Goal: Navigation & Orientation: Understand site structure

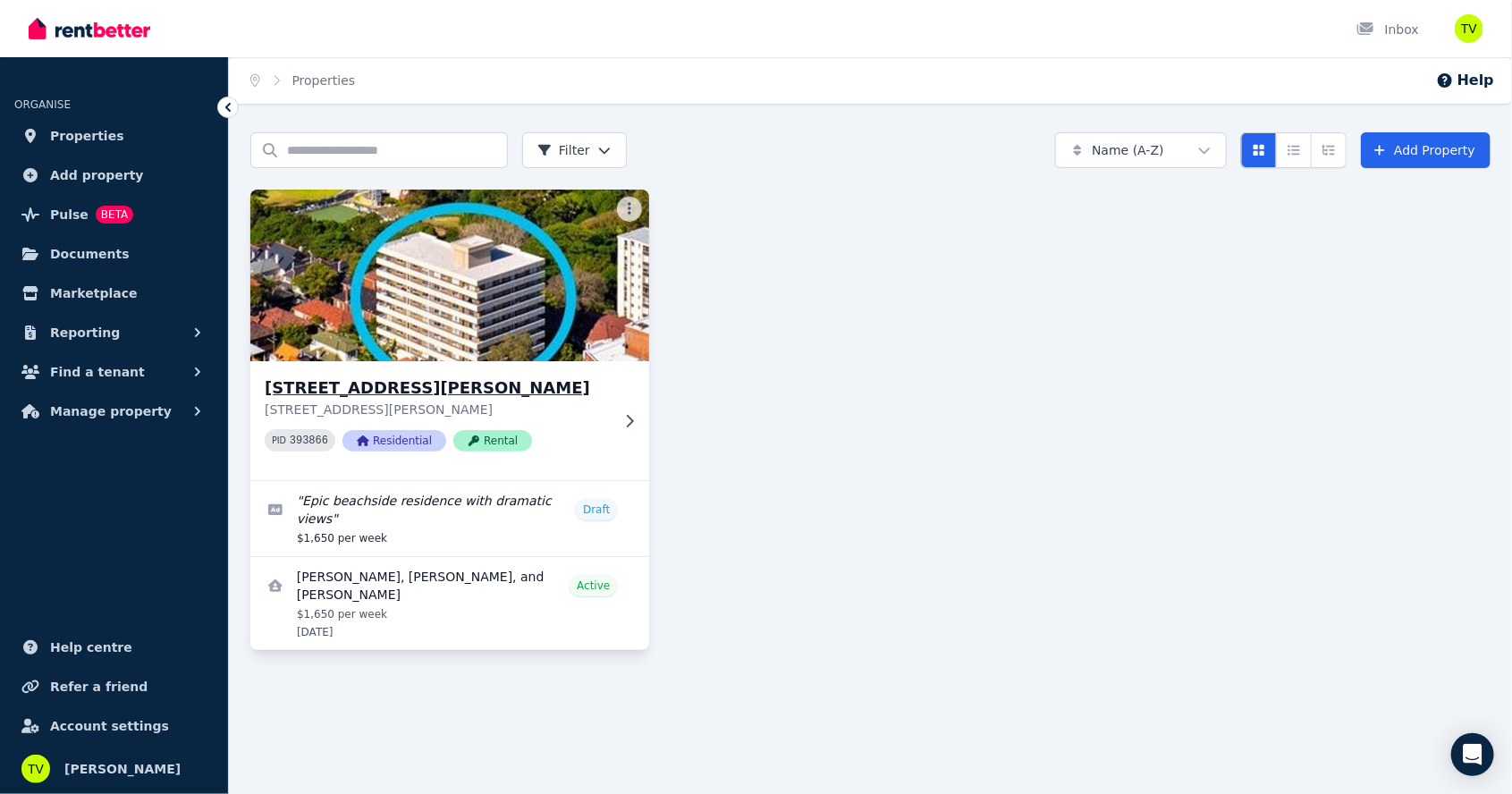
click at [482, 319] on img at bounding box center [450, 276] width 420 height 181
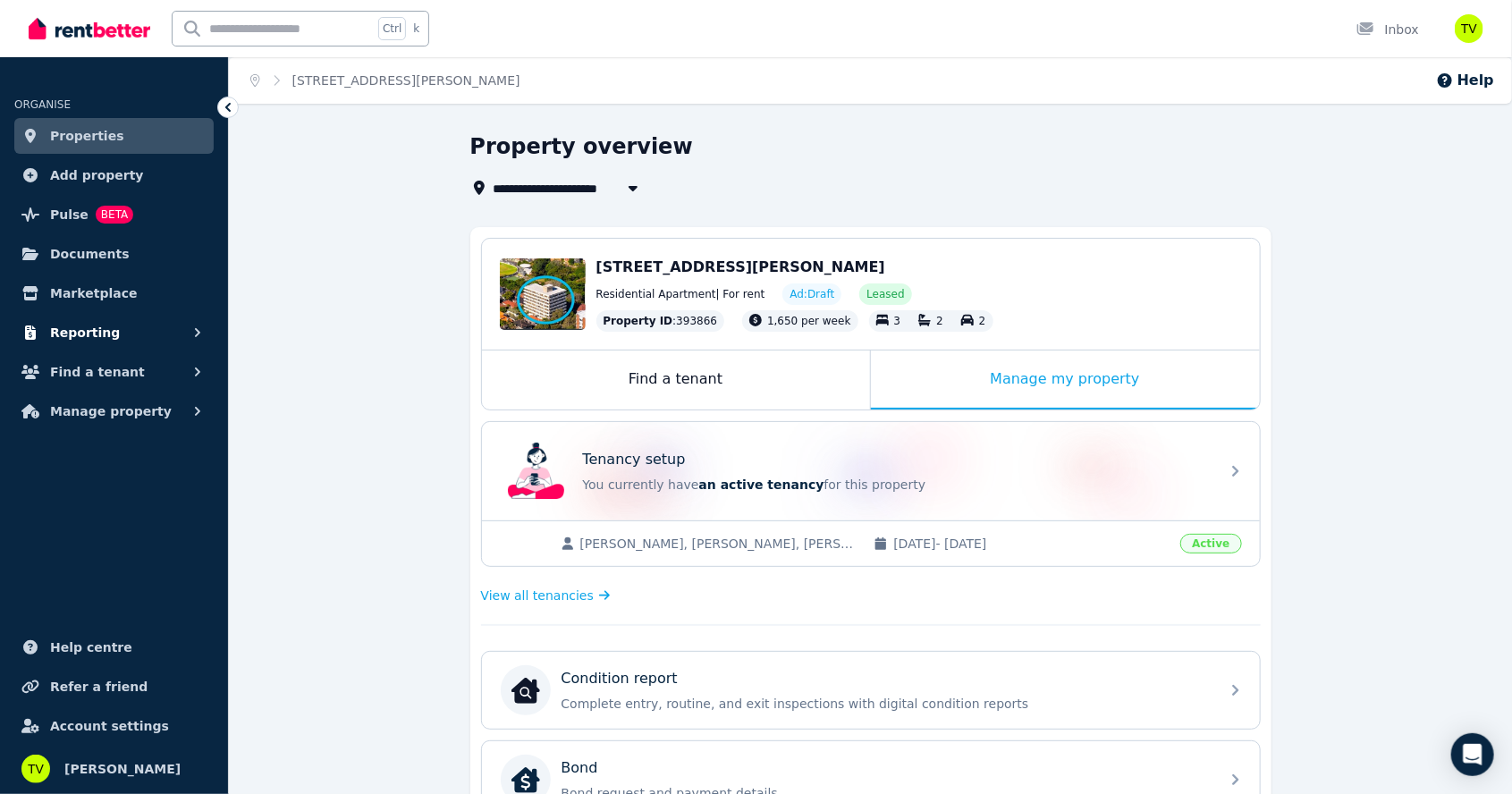
click at [60, 336] on span "Reporting" at bounding box center [85, 333] width 70 height 21
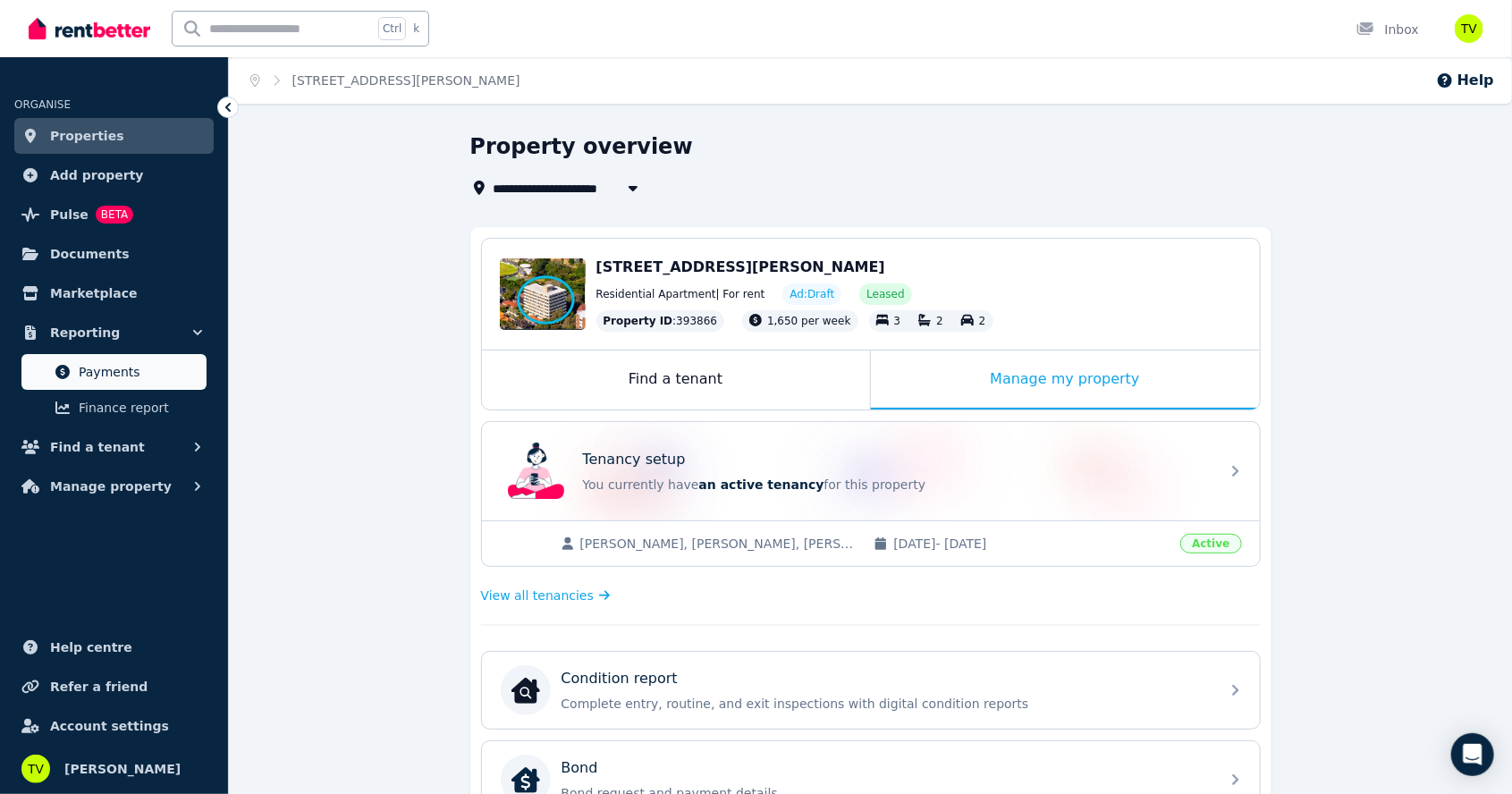
click at [82, 373] on span "Payments" at bounding box center [139, 372] width 121 height 21
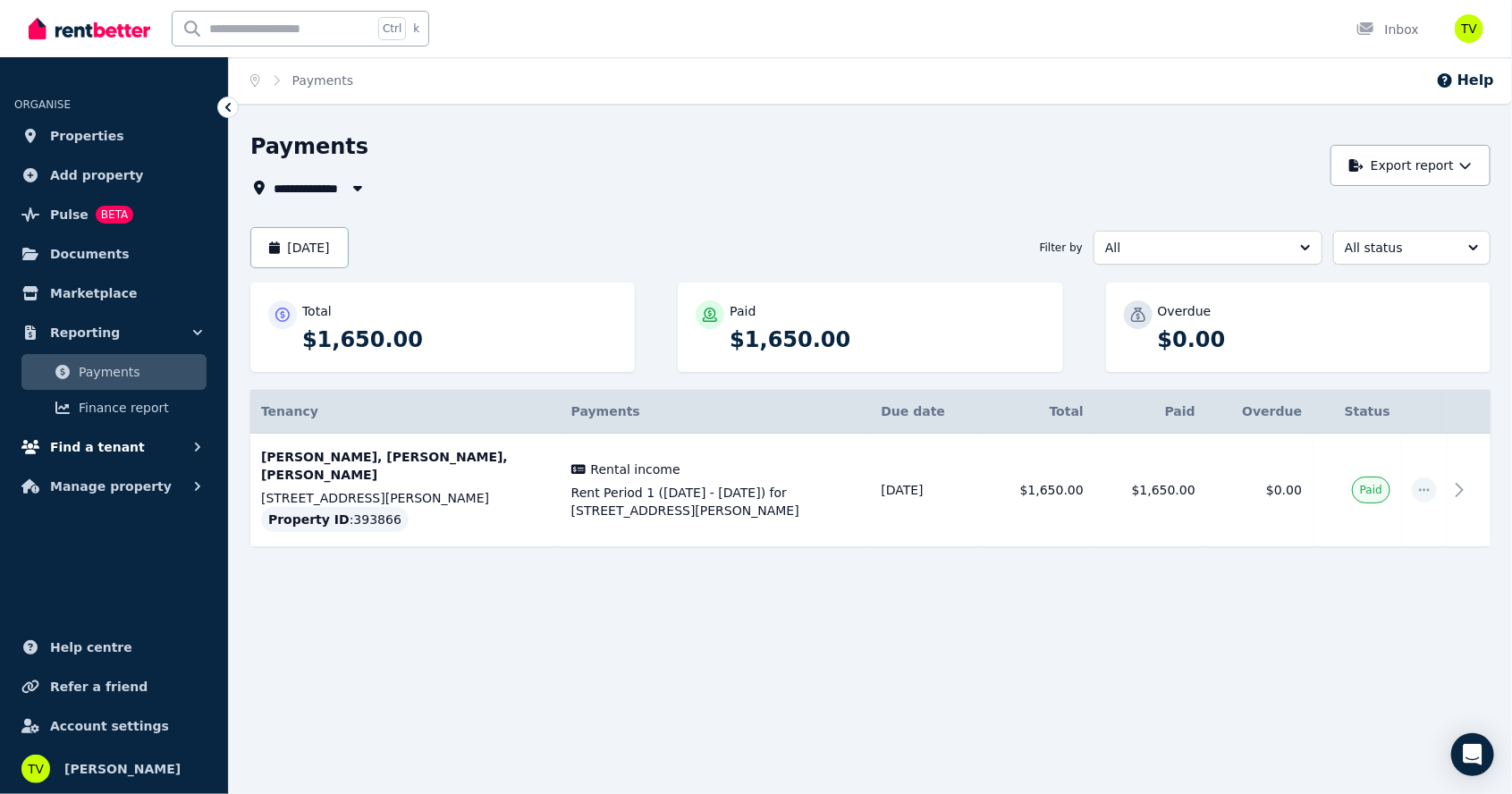
click at [75, 452] on span "Find a tenant" at bounding box center [98, 448] width 95 height 21
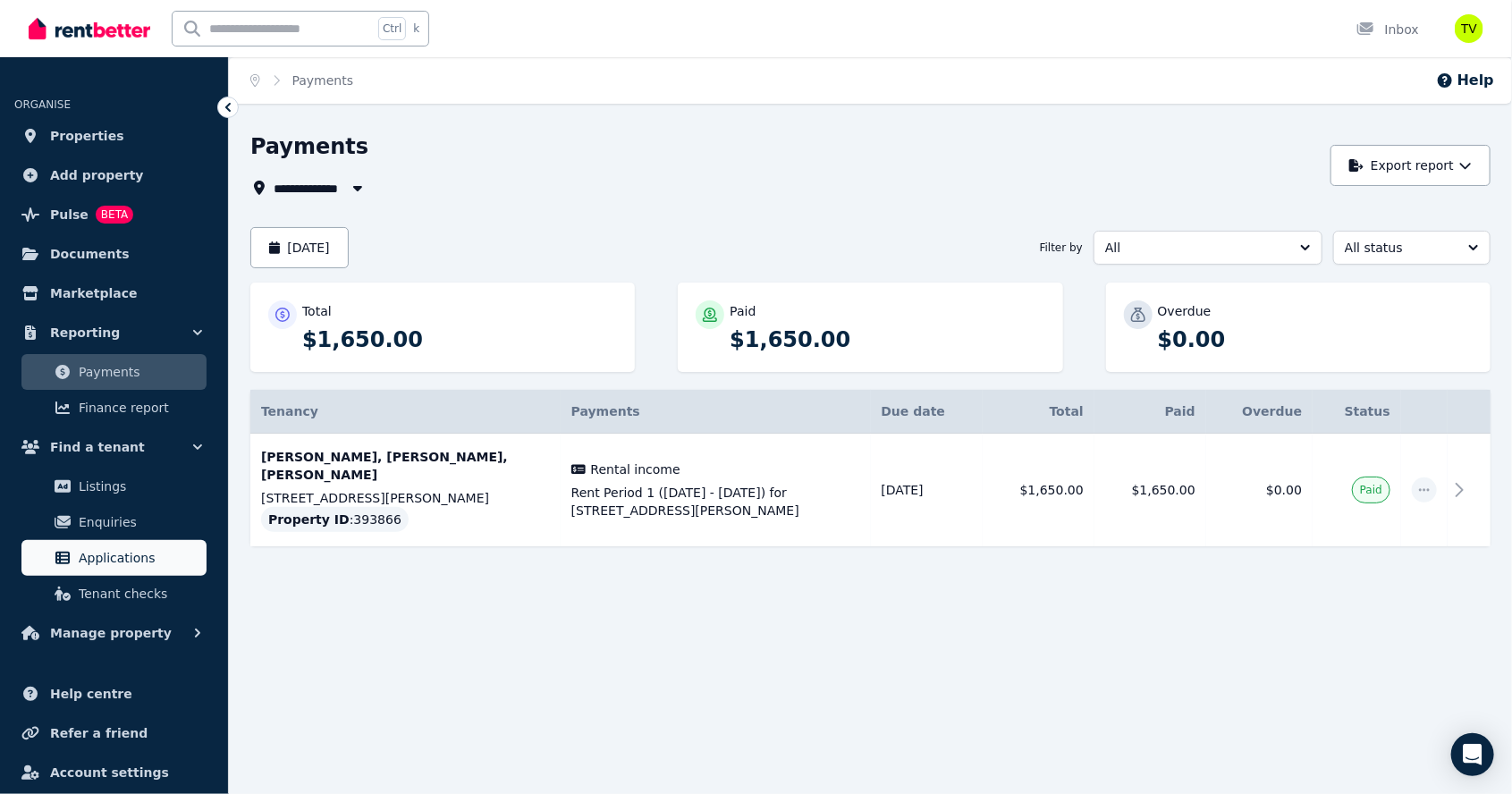
click at [94, 554] on span "Applications" at bounding box center [139, 558] width 121 height 21
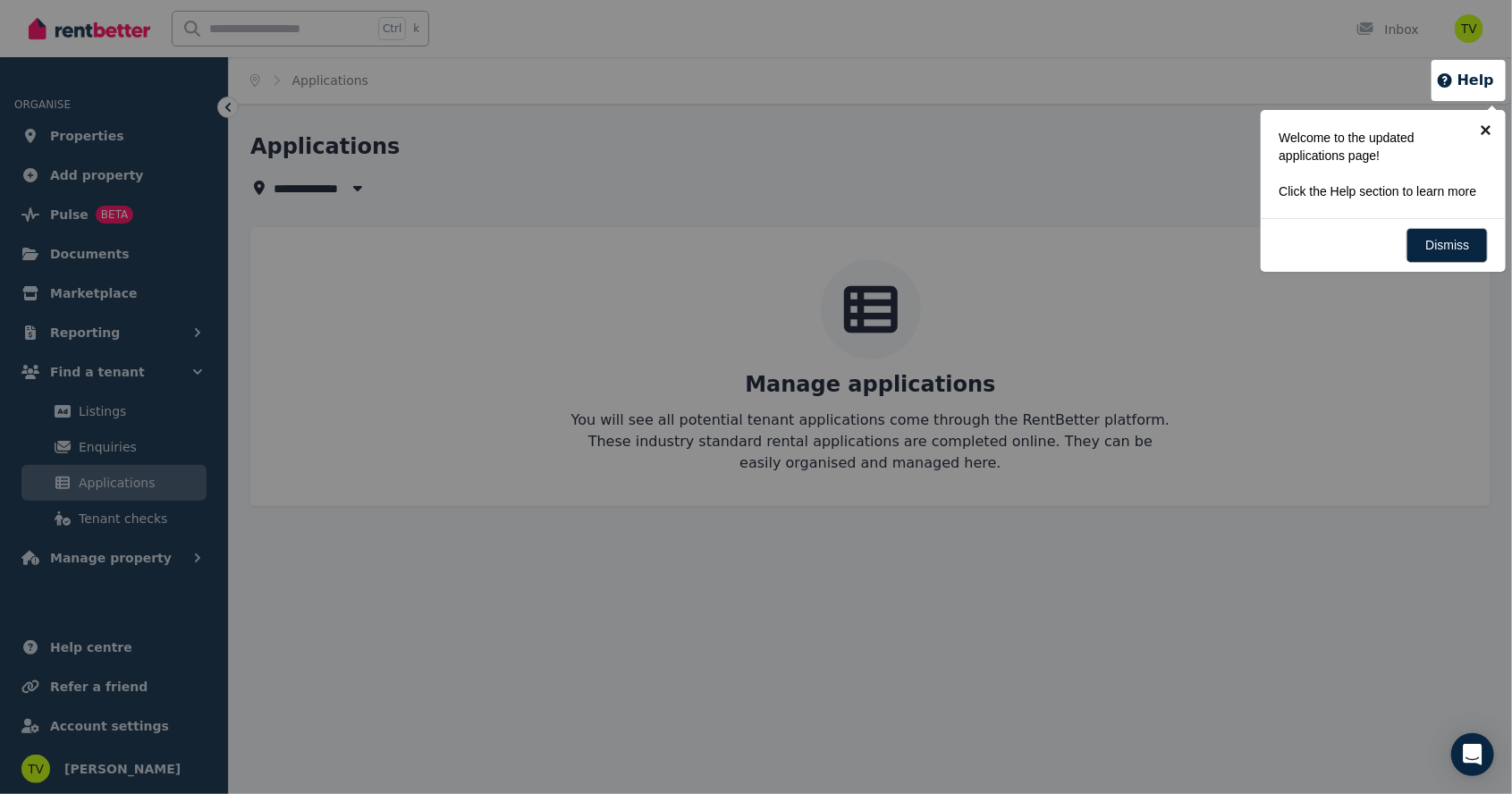
click at [1488, 126] on link "×" at bounding box center [1485, 130] width 40 height 40
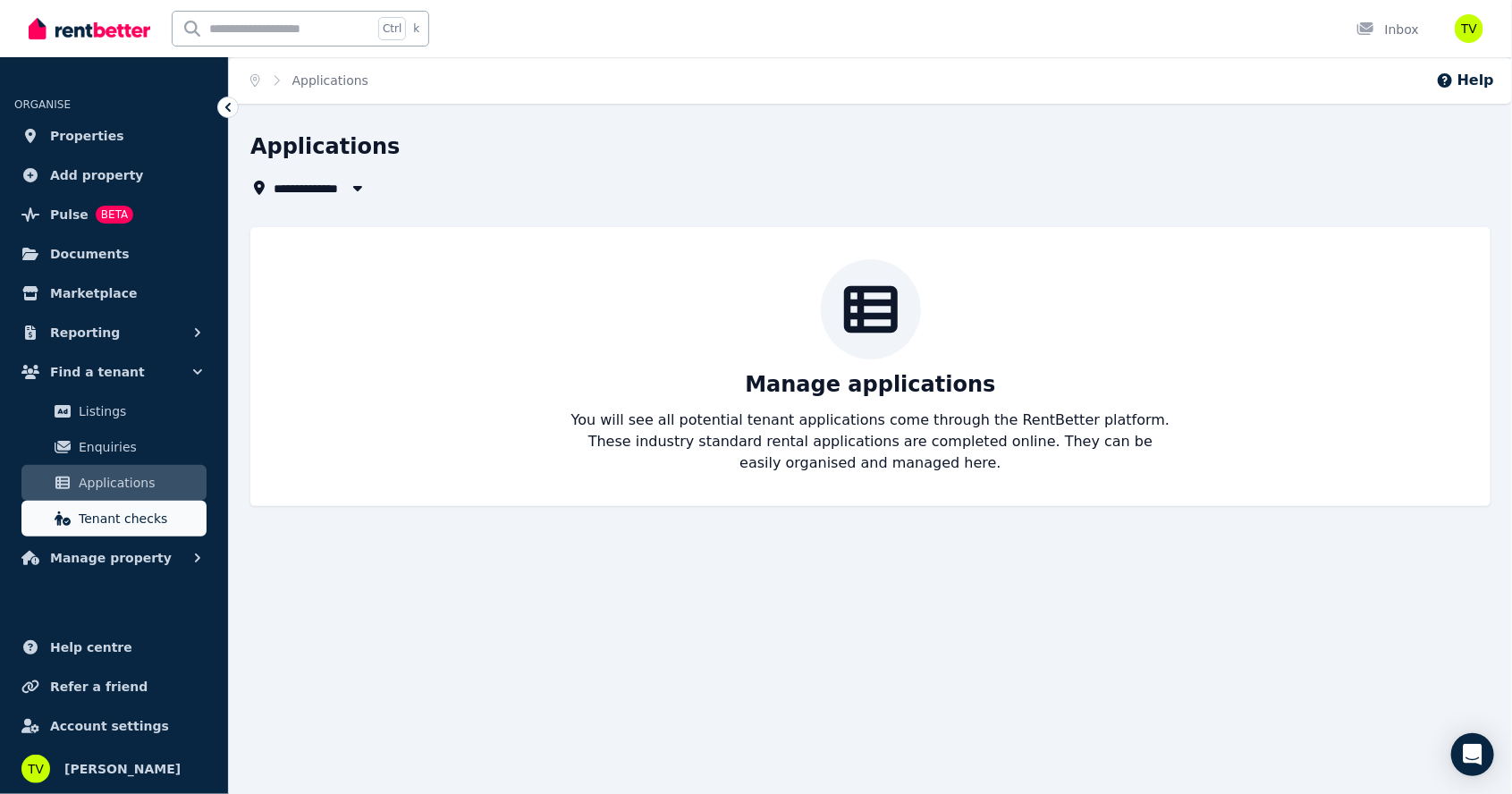
click at [105, 533] on link "Tenant checks" at bounding box center [114, 518] width 185 height 36
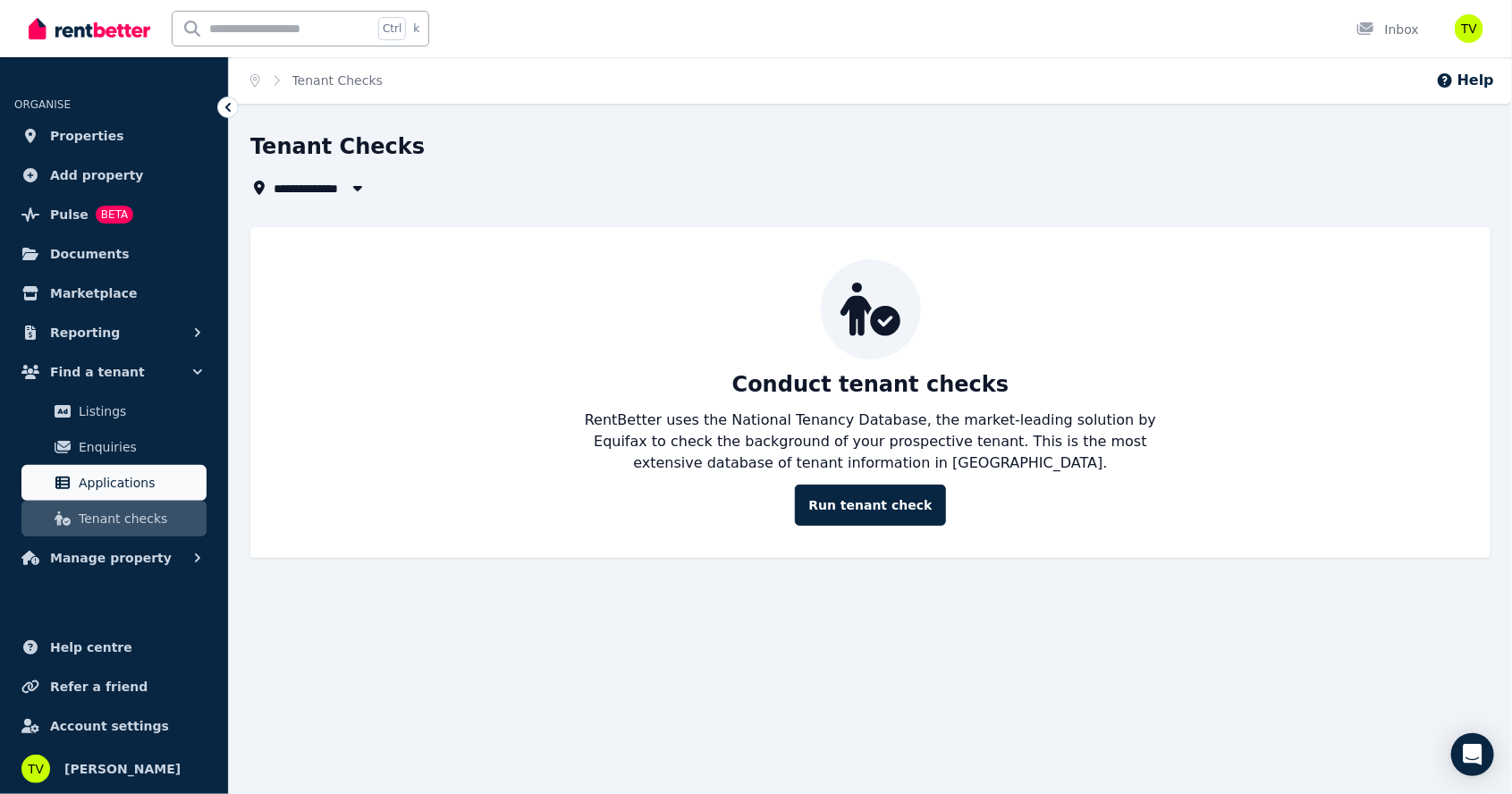
click at [90, 499] on link "Applications" at bounding box center [114, 482] width 185 height 36
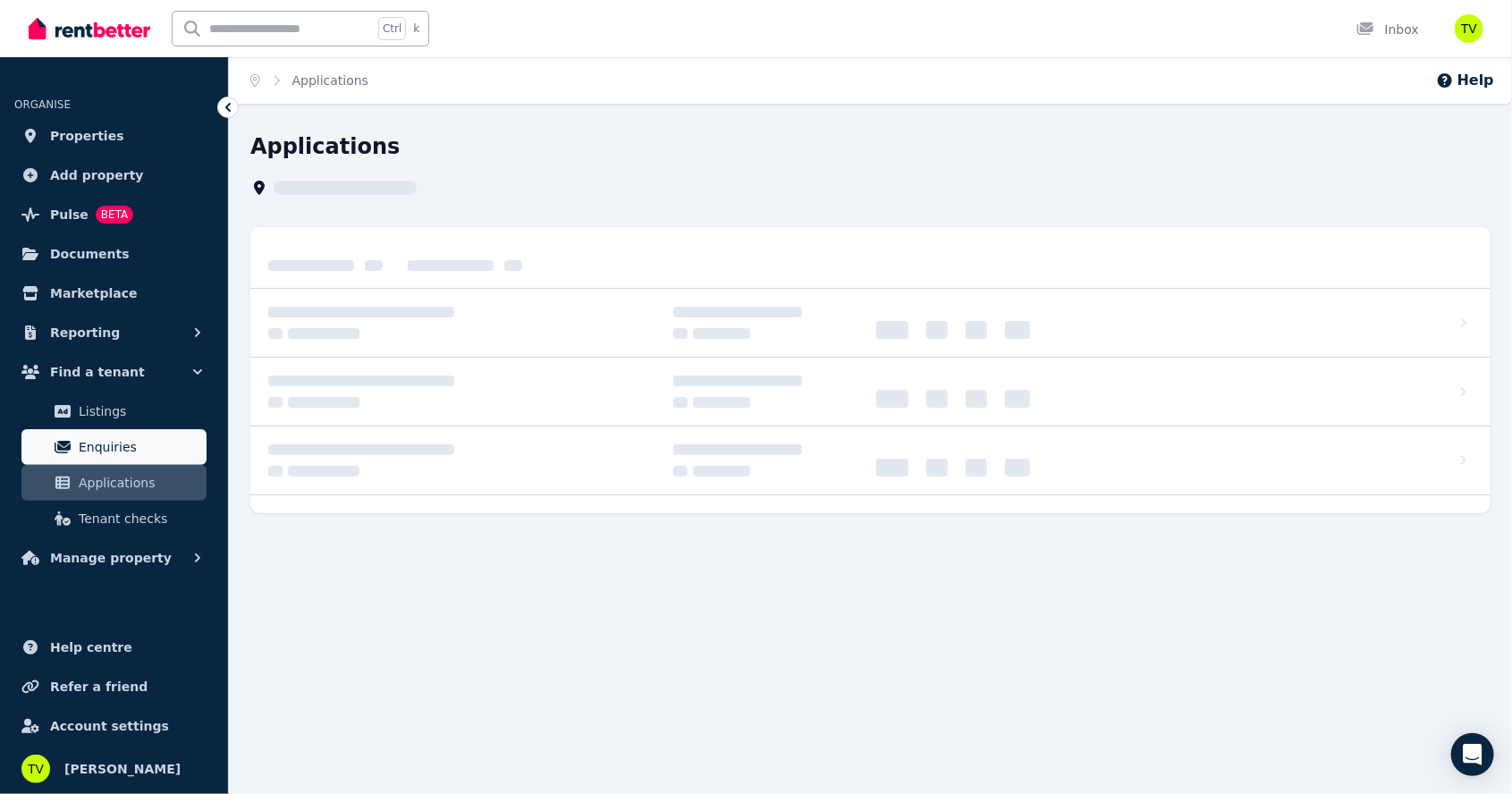
click at [90, 459] on link "Enquiries" at bounding box center [114, 448] width 185 height 36
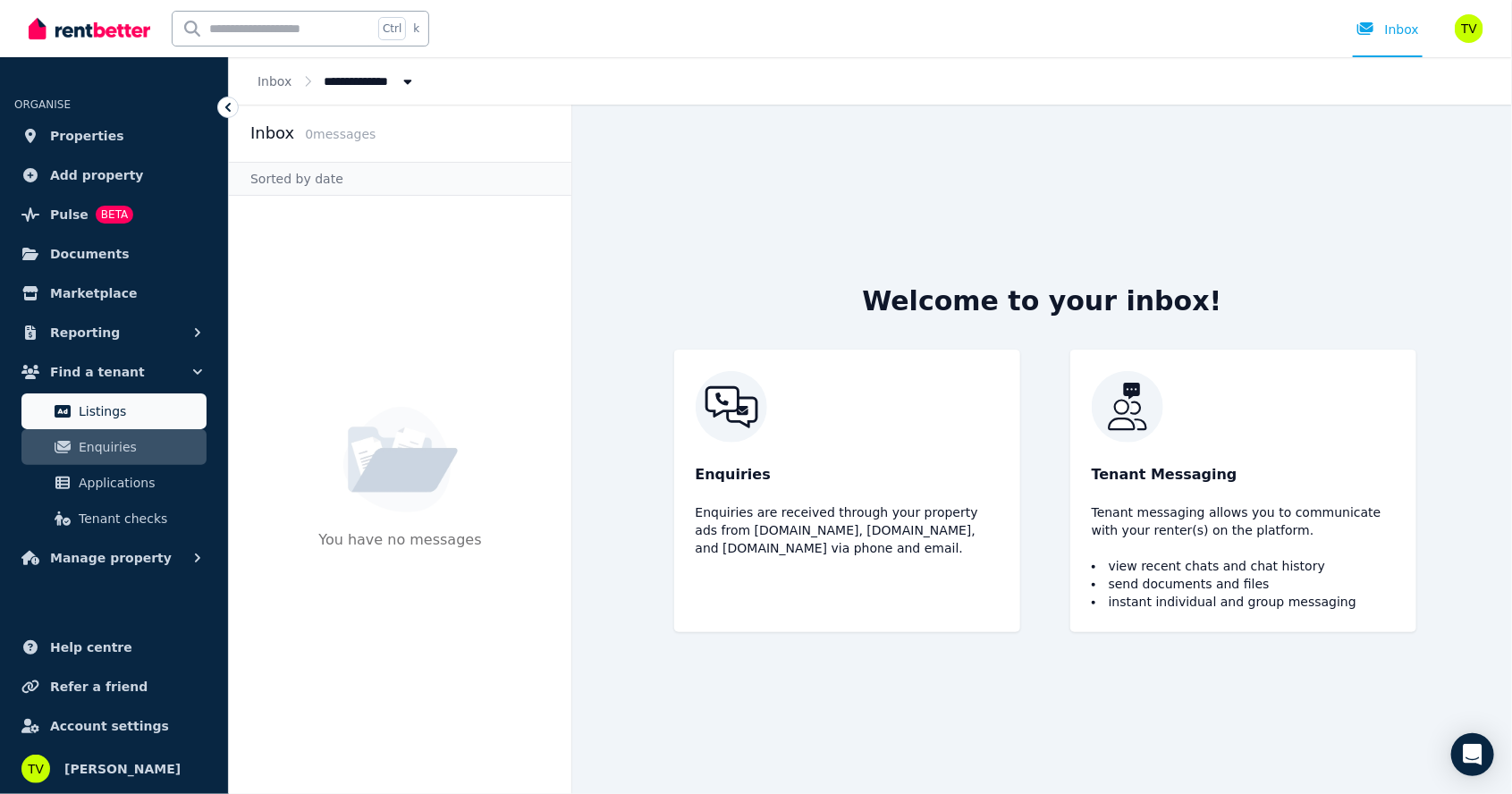
click at [82, 425] on link "Listings" at bounding box center [114, 412] width 185 height 36
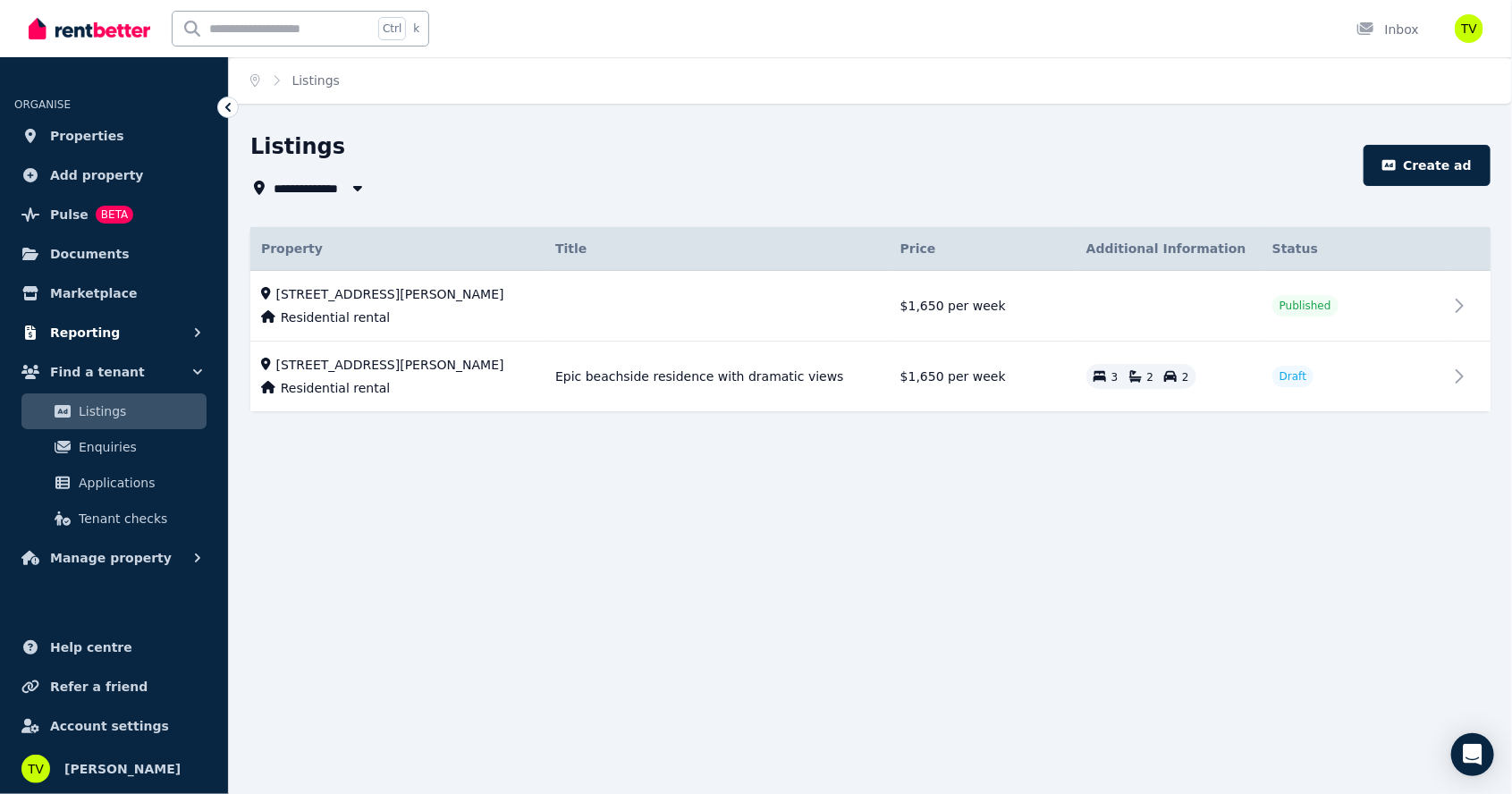
click at [63, 335] on span "Reporting" at bounding box center [85, 333] width 70 height 21
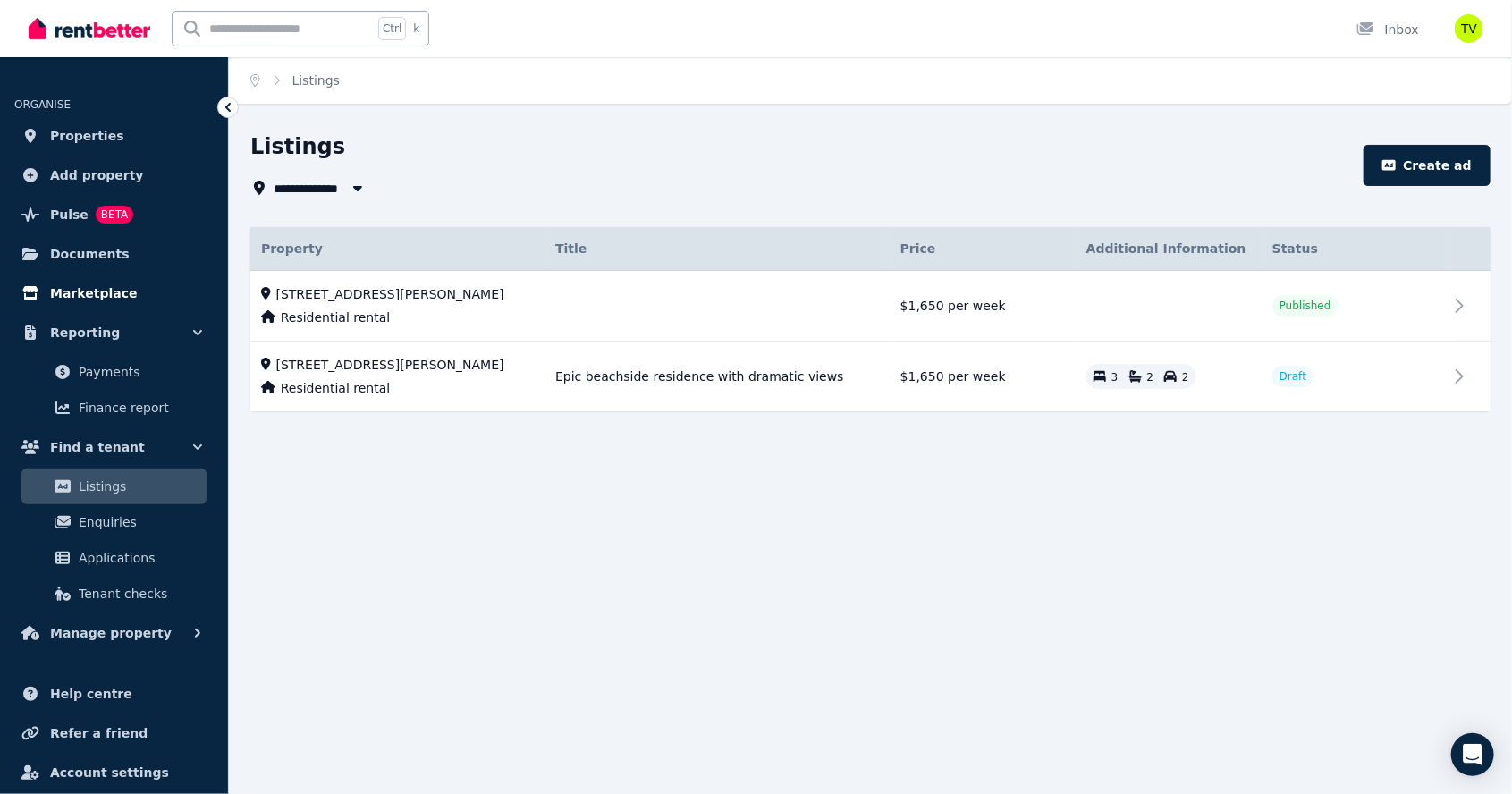
click at [53, 298] on span "Marketplace" at bounding box center [93, 294] width 87 height 21
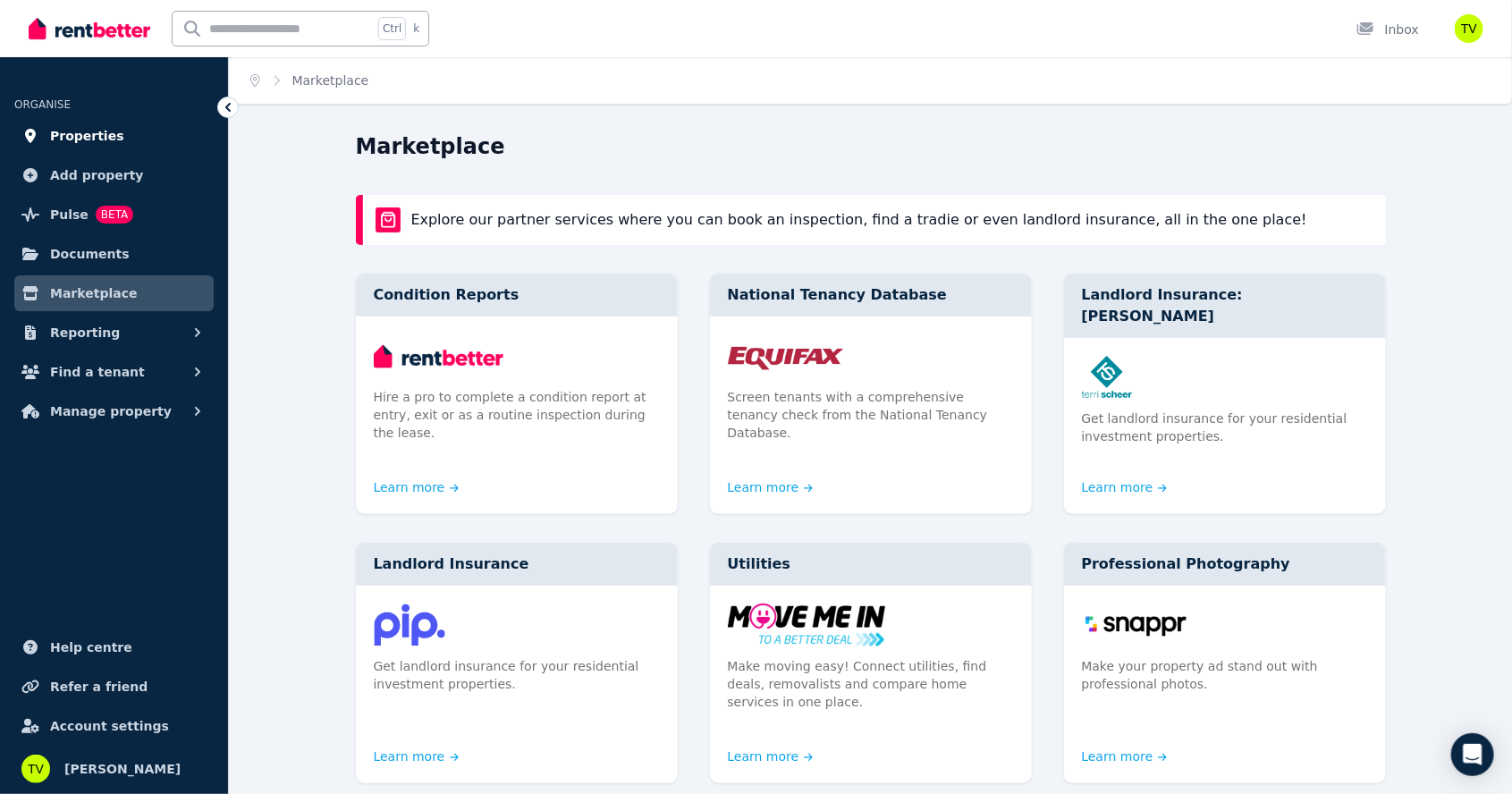
click at [51, 148] on link "Properties" at bounding box center [114, 136] width 200 height 36
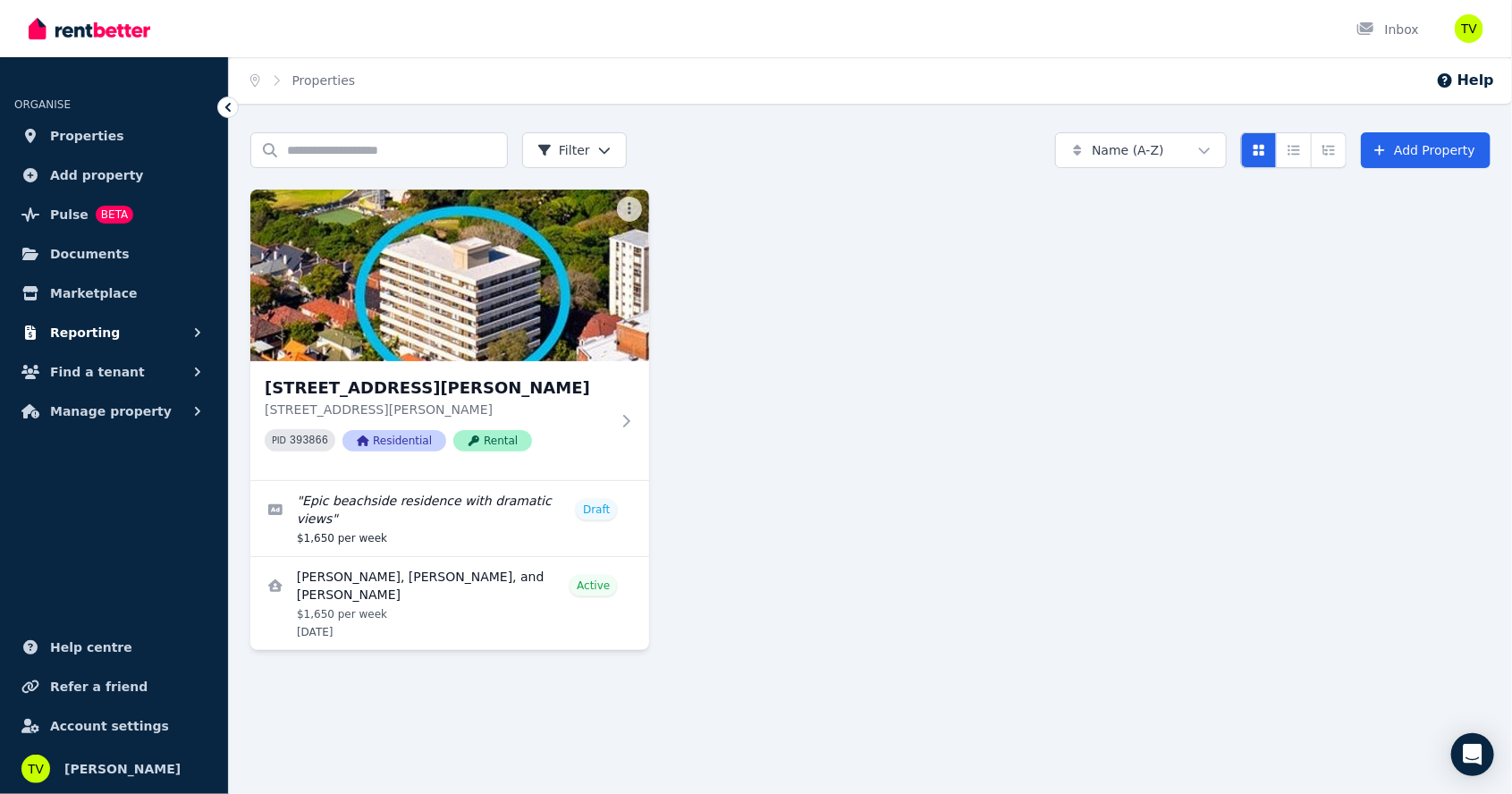
click at [73, 336] on span "Reporting" at bounding box center [85, 333] width 70 height 21
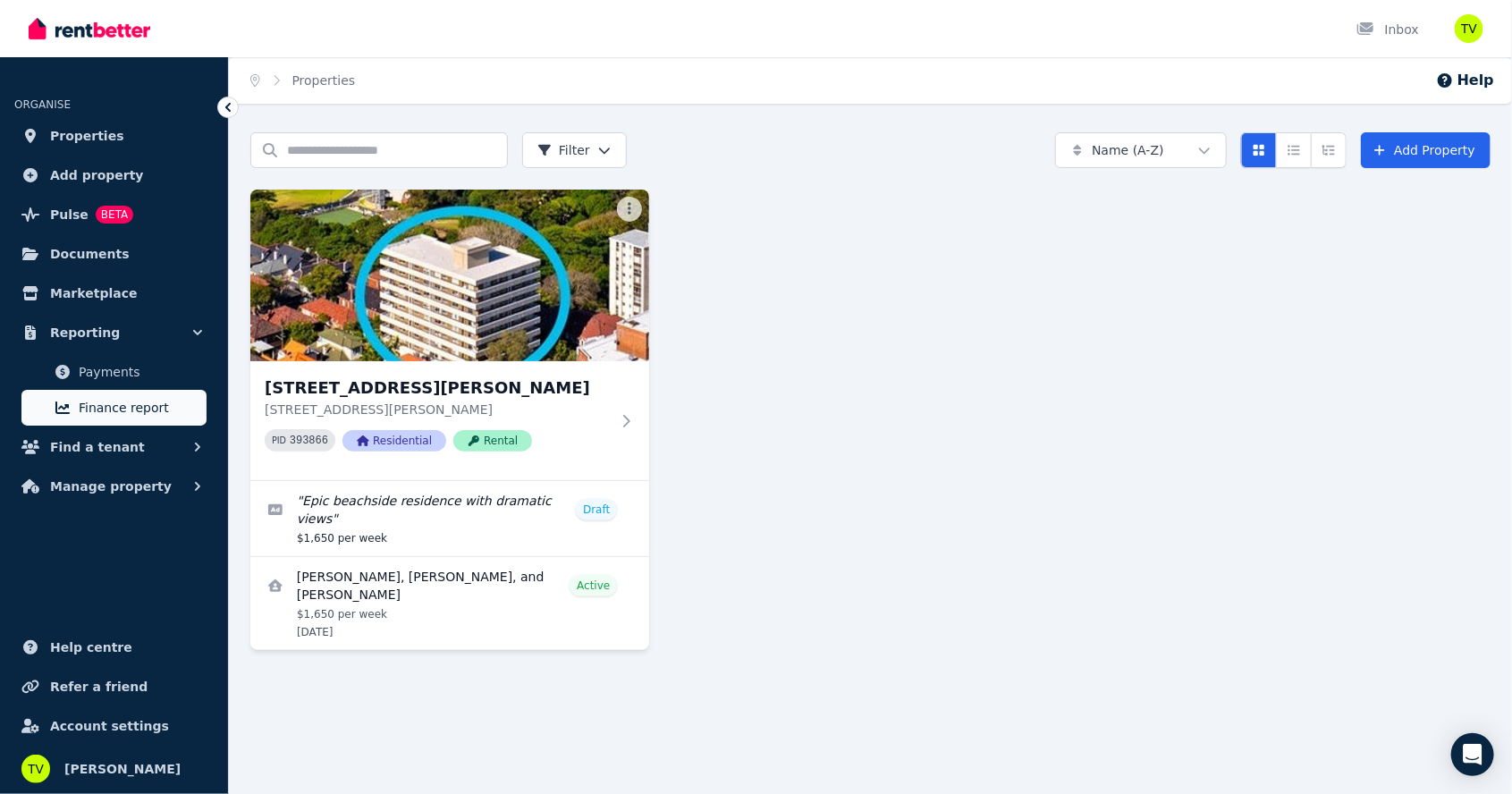
click at [101, 424] on link "Finance report" at bounding box center [114, 408] width 185 height 36
